Goal: Information Seeking & Learning: Learn about a topic

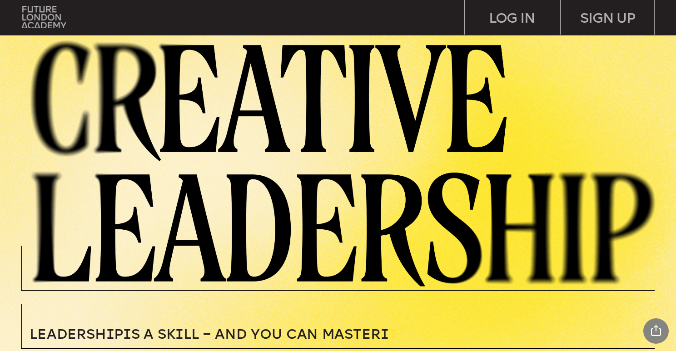
scroll to position [5, 0]
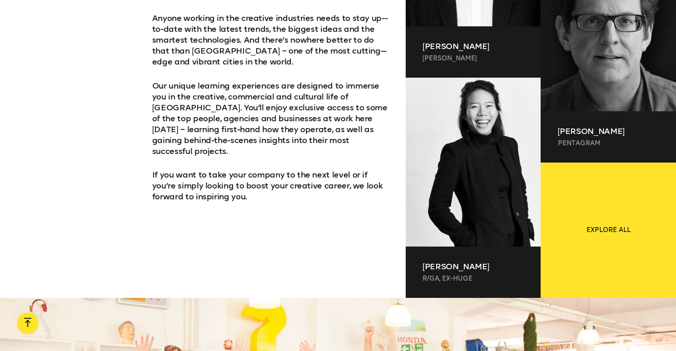
scroll to position [631, 0]
